Goal: Information Seeking & Learning: Learn about a topic

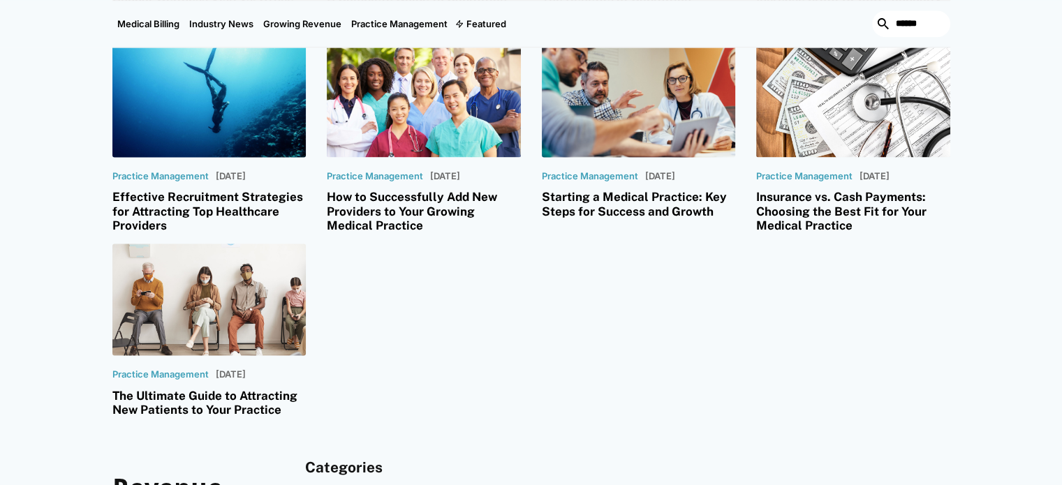
scroll to position [1886, 0]
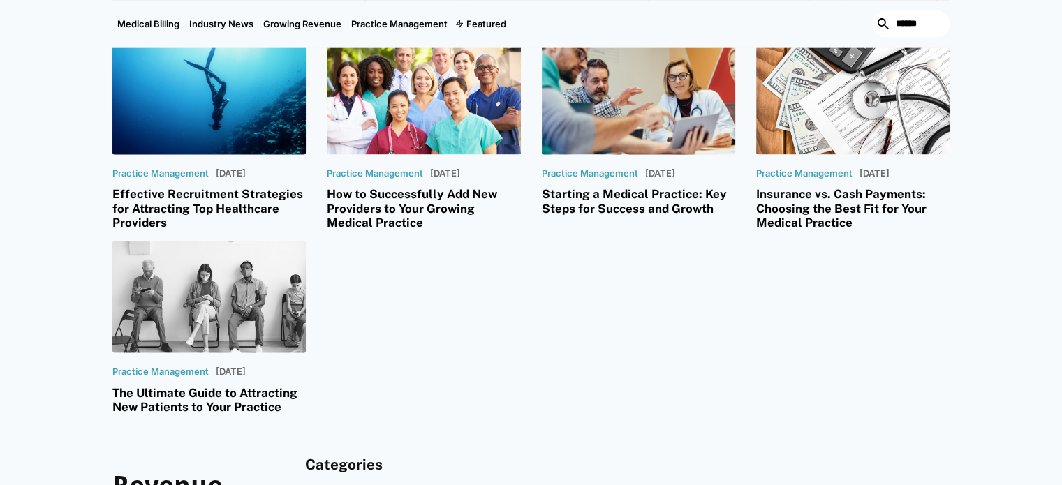
click at [189, 386] on h3 "The Ultimate Guide to Attracting New Patients to Your Practice" at bounding box center [209, 400] width 194 height 29
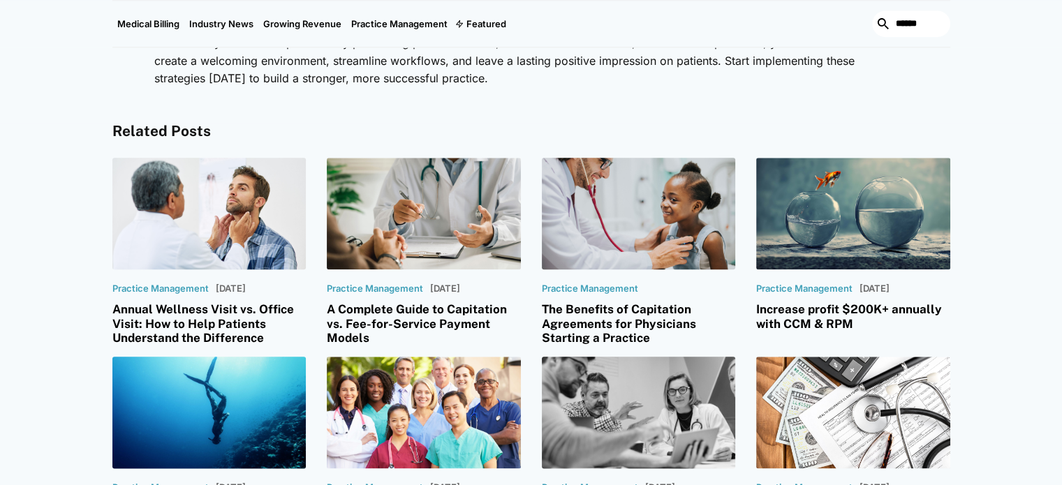
scroll to position [1537, 0]
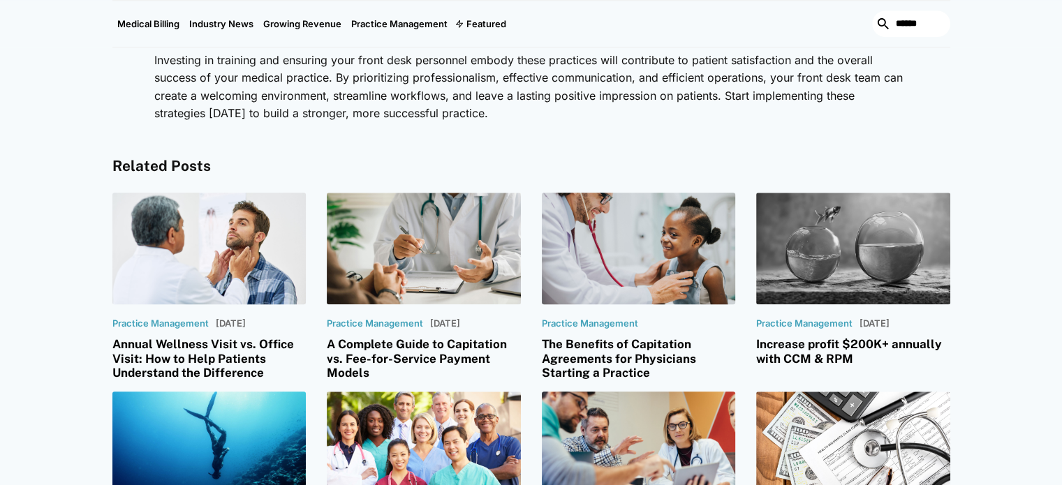
click at [798, 337] on h3 "Increase profit $200K+ annually with CCM & RPM" at bounding box center [853, 351] width 194 height 29
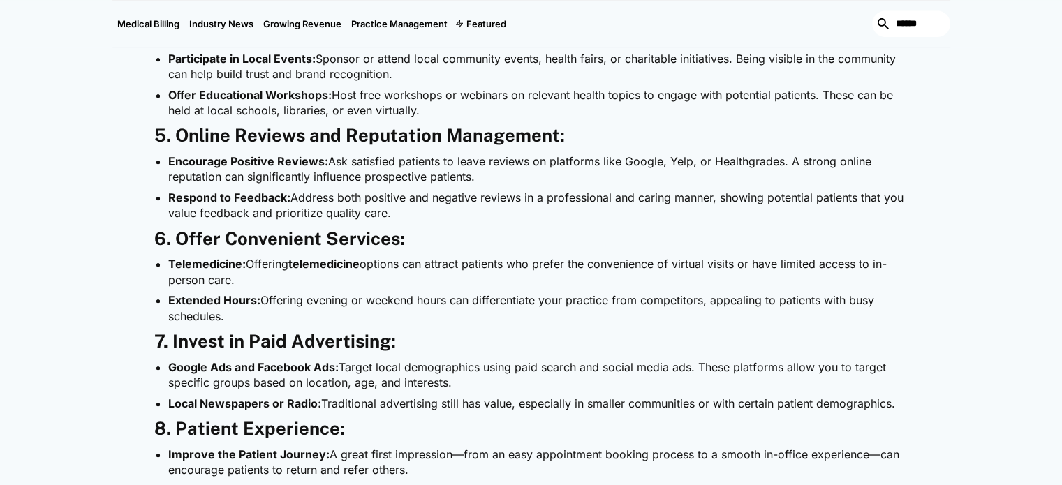
scroll to position [978, 0]
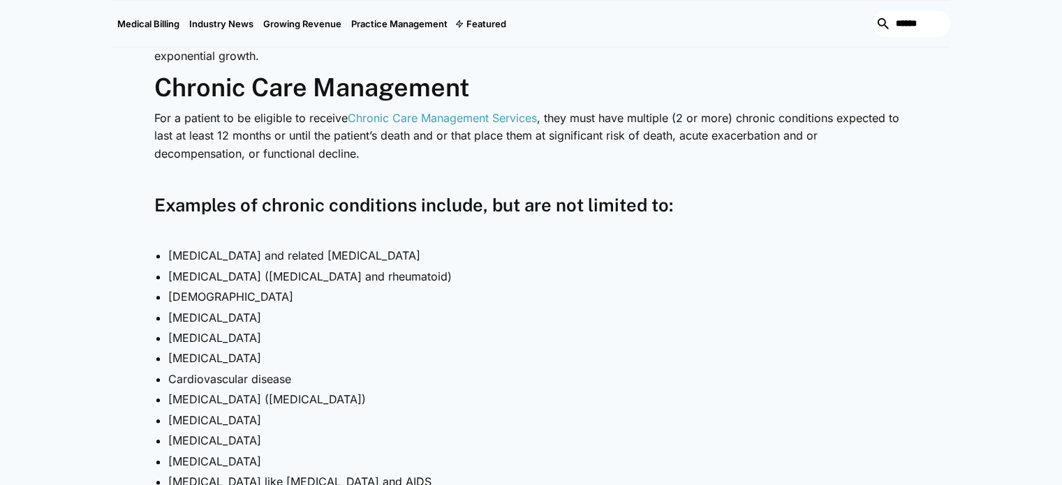
scroll to position [698, 0]
